Goal: Information Seeking & Learning: Learn about a topic

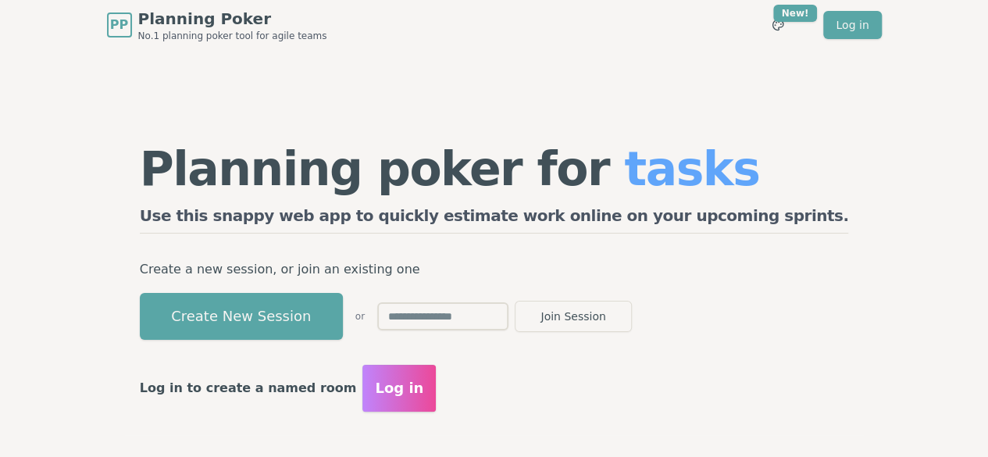
click at [138, 14] on span "Planning Poker" at bounding box center [232, 19] width 189 height 22
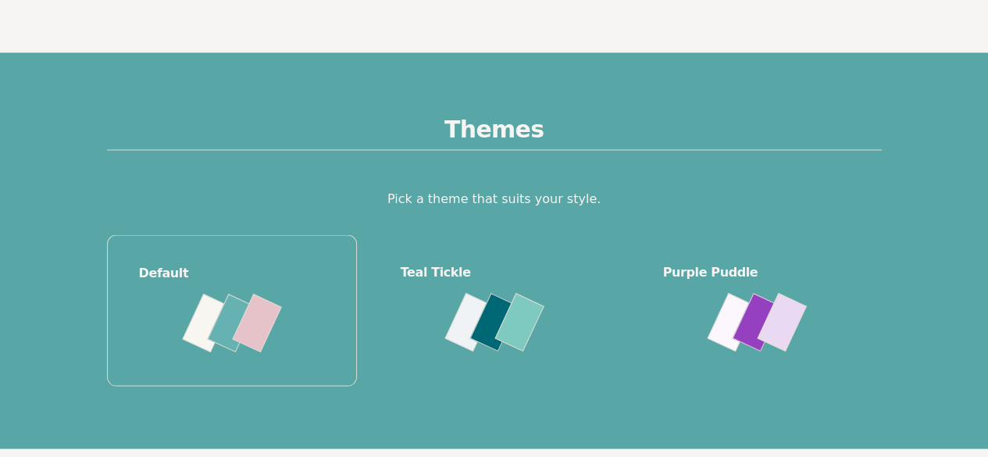
scroll to position [1484, 0]
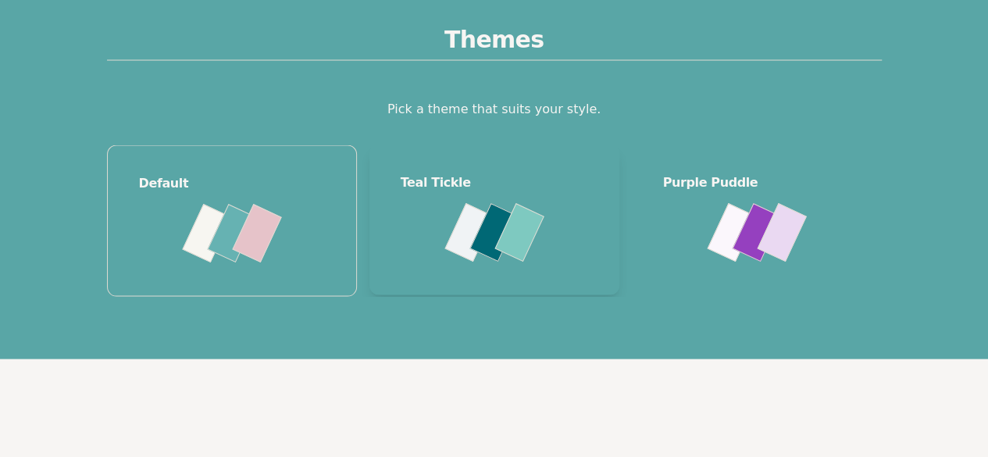
click at [484, 262] on div at bounding box center [494, 233] width 49 height 59
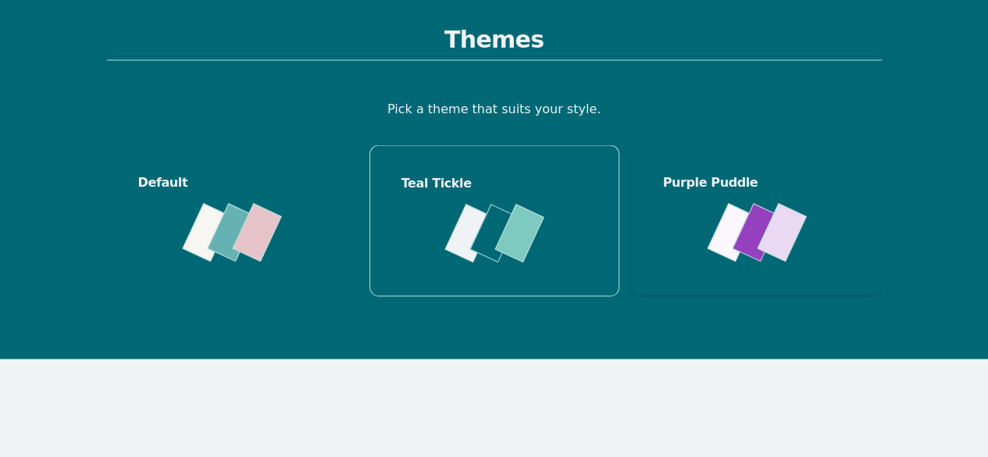
click at [740, 258] on div at bounding box center [756, 233] width 187 height 50
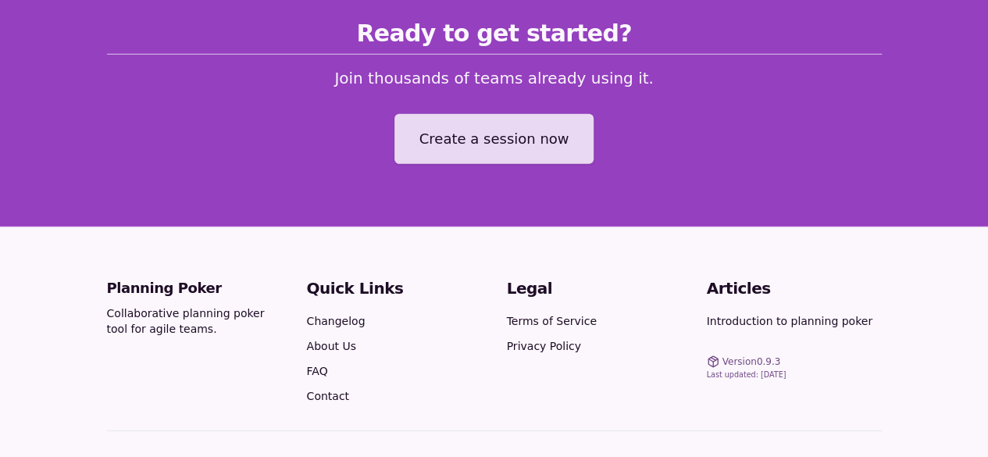
scroll to position [2328, 0]
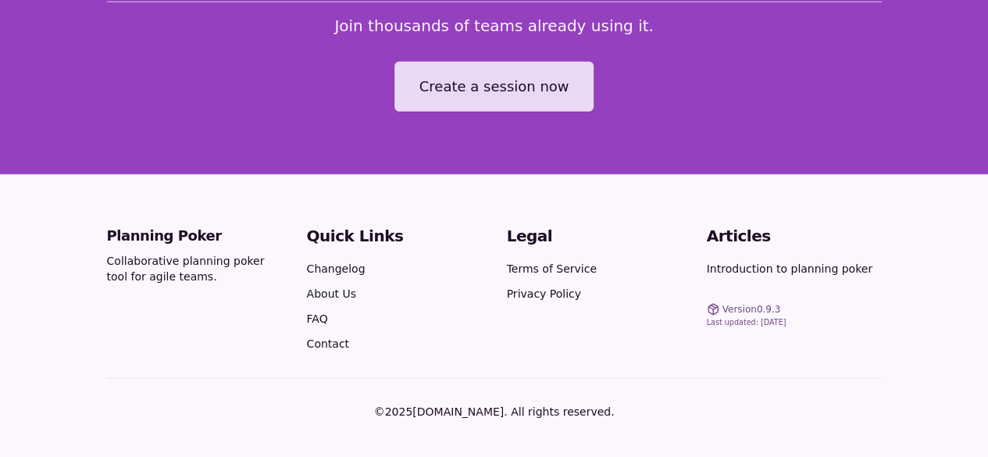
click at [307, 295] on link "About Us" at bounding box center [331, 293] width 49 height 12
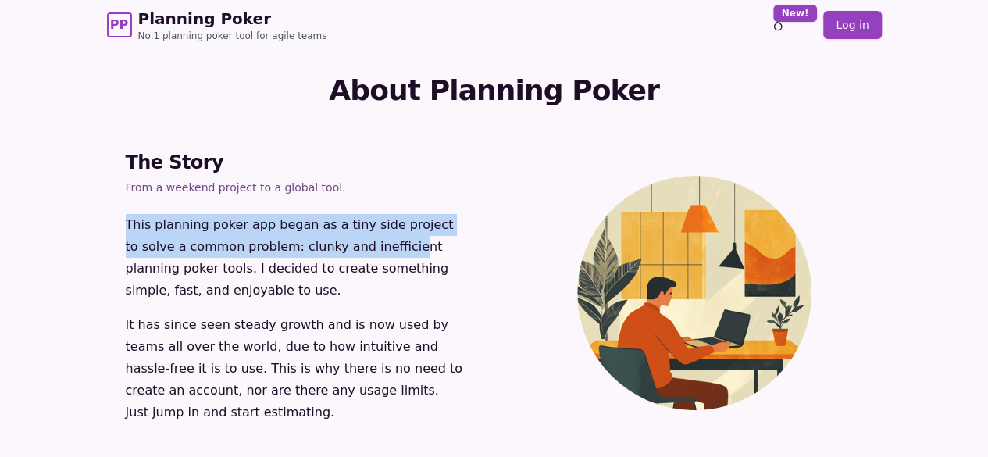
drag, startPoint x: 30, startPoint y: 223, endPoint x: 256, endPoint y: 237, distance: 227.0
click at [197, 249] on div "This planning poker app began as a tiny side project to solve a common problem:…" at bounding box center [294, 334] width 375 height 241
click at [266, 233] on p "This planning poker app began as a tiny side project to solve a common problem:…" at bounding box center [294, 257] width 337 height 87
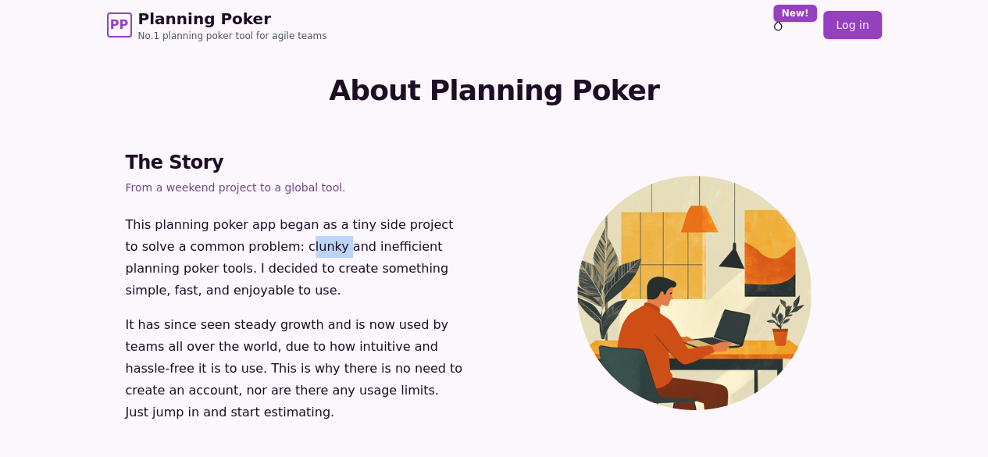
drag, startPoint x: 91, startPoint y: 245, endPoint x: 125, endPoint y: 245, distance: 34.4
click at [126, 245] on p "This planning poker app began as a tiny side project to solve a common problem:…" at bounding box center [294, 257] width 337 height 87
click at [307, 265] on p "This planning poker app began as a tiny side project to solve a common problem:…" at bounding box center [294, 257] width 337 height 87
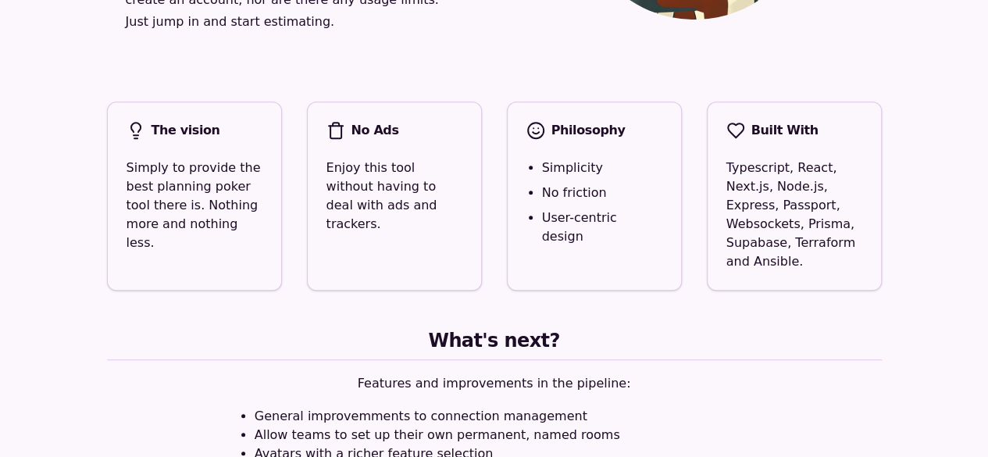
scroll to position [411, 0]
